Goal: Navigation & Orientation: Find specific page/section

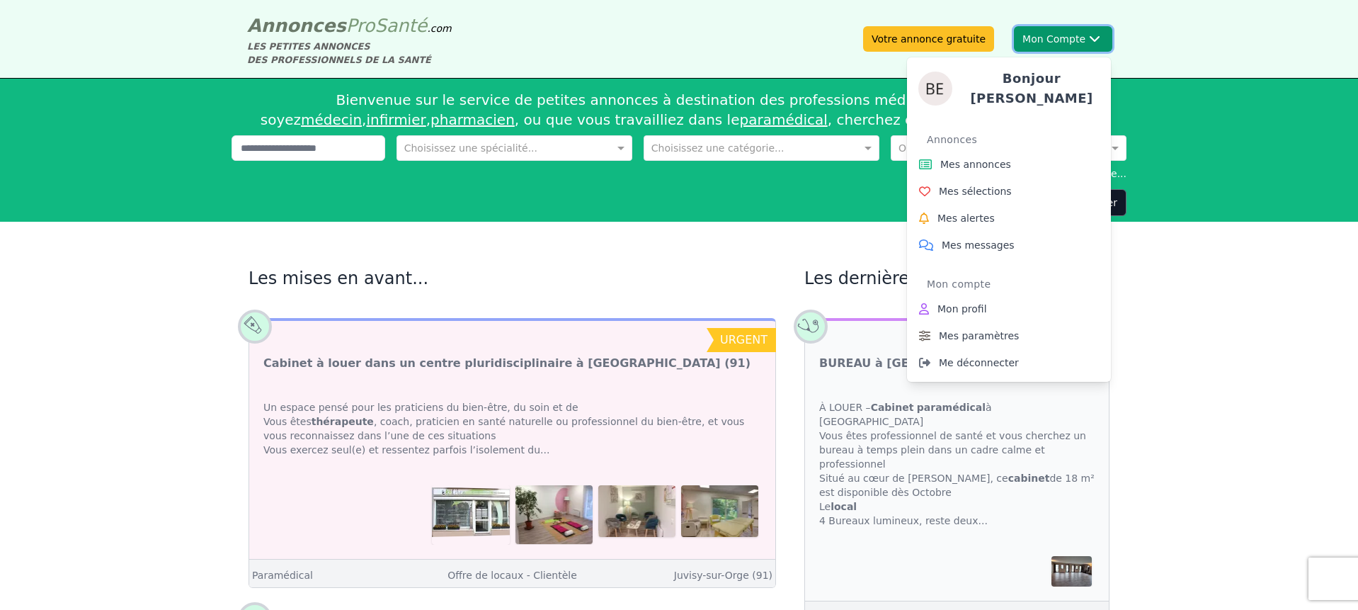
click at [1073, 36] on button "Mon Compte [PERSON_NAME] Annonces Mes annonces Mes sélections Mes alertes Mes m…" at bounding box center [1063, 38] width 98 height 25
click at [971, 185] on span "Mes sélections" at bounding box center [975, 191] width 73 height 14
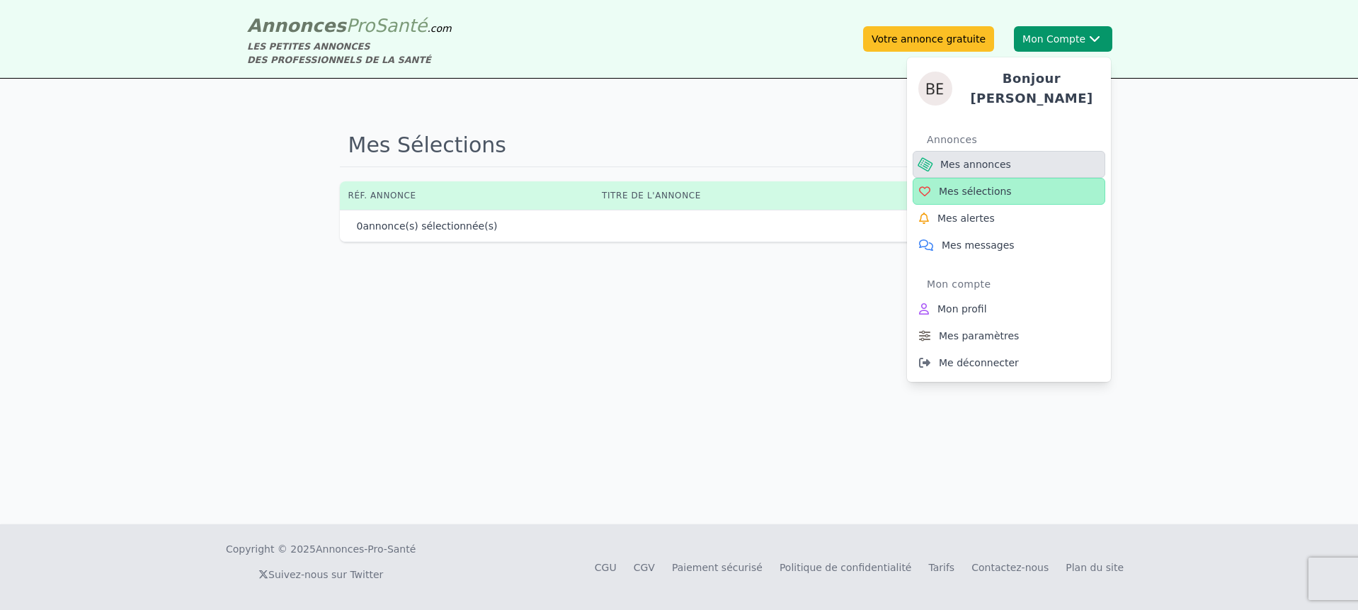
click at [994, 161] on span "Mes annonces" at bounding box center [975, 164] width 71 height 14
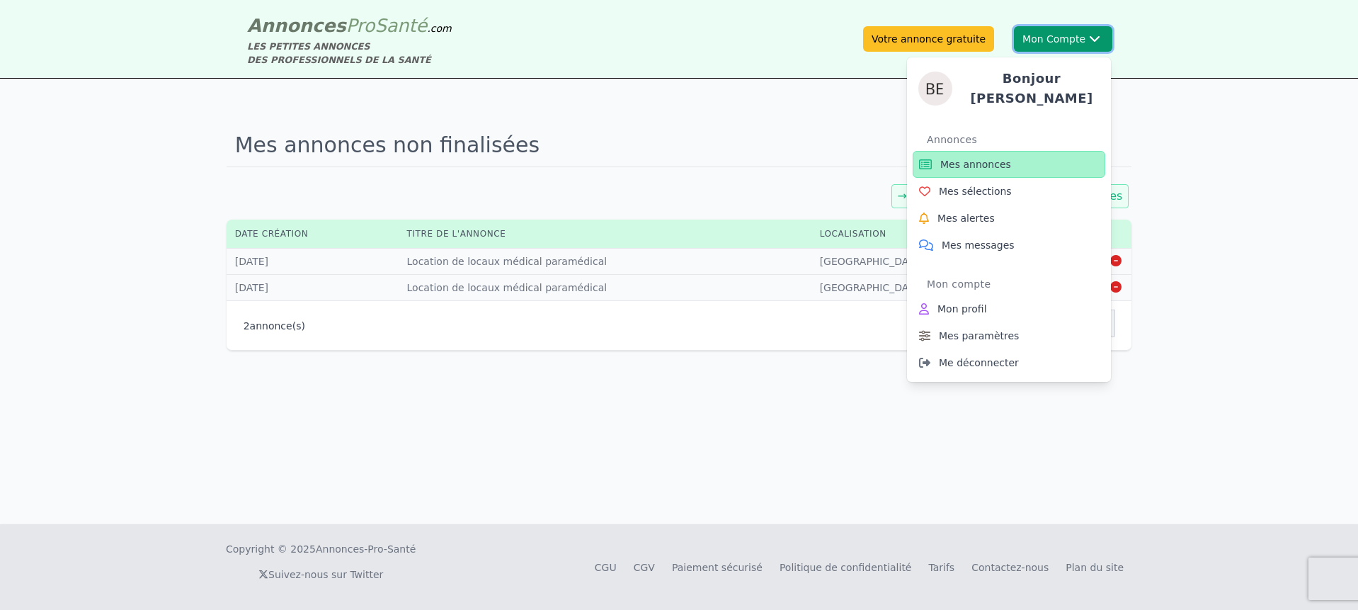
click at [1052, 46] on div "Bonjour [PERSON_NAME] Annonces Mes annonces Mes sélections Mes alertes Mes mess…" at bounding box center [1009, 214] width 204 height 336
click at [983, 238] on span "Mes messages" at bounding box center [978, 245] width 73 height 14
